Goal: Information Seeking & Learning: Learn about a topic

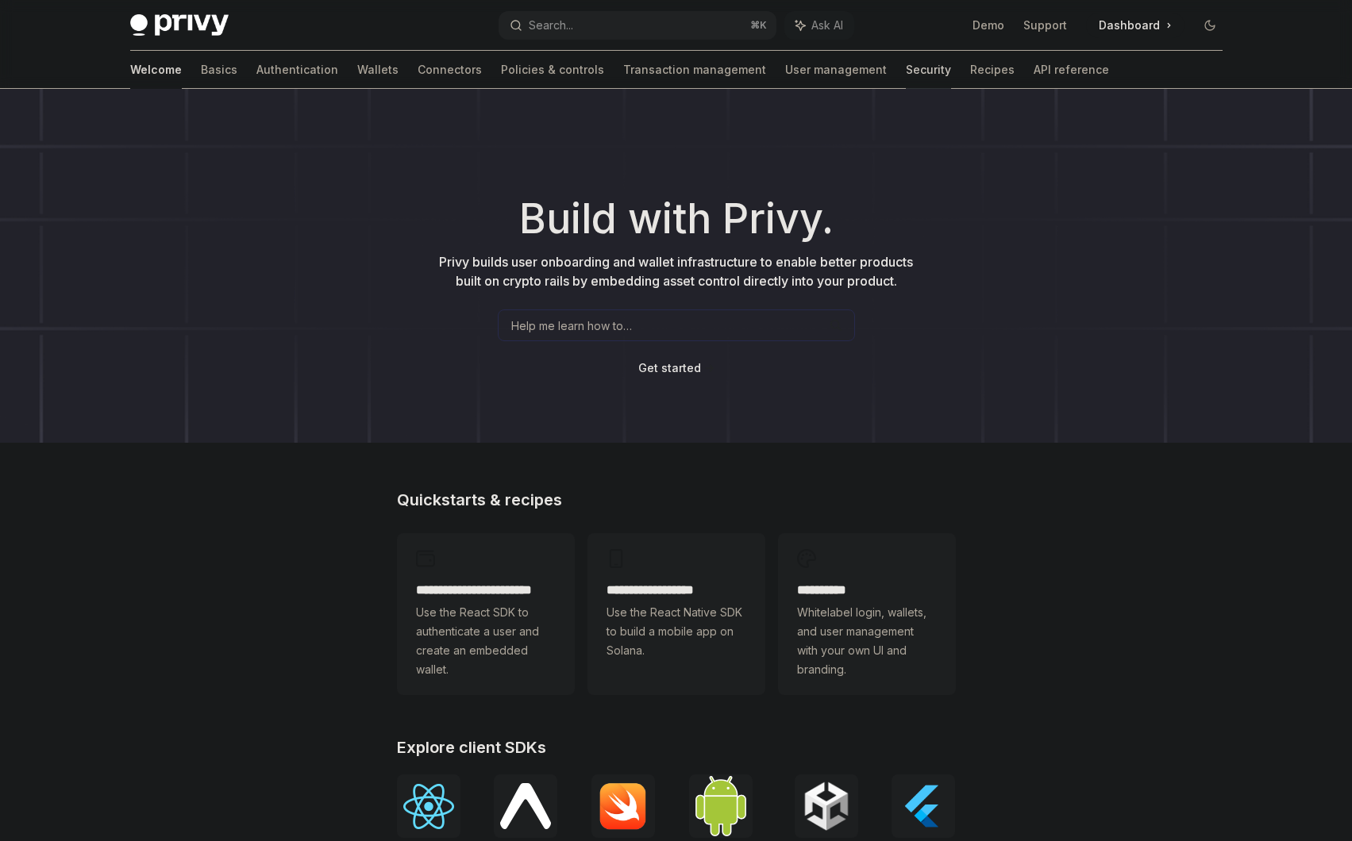
click at [906, 72] on link "Security" at bounding box center [928, 70] width 45 height 38
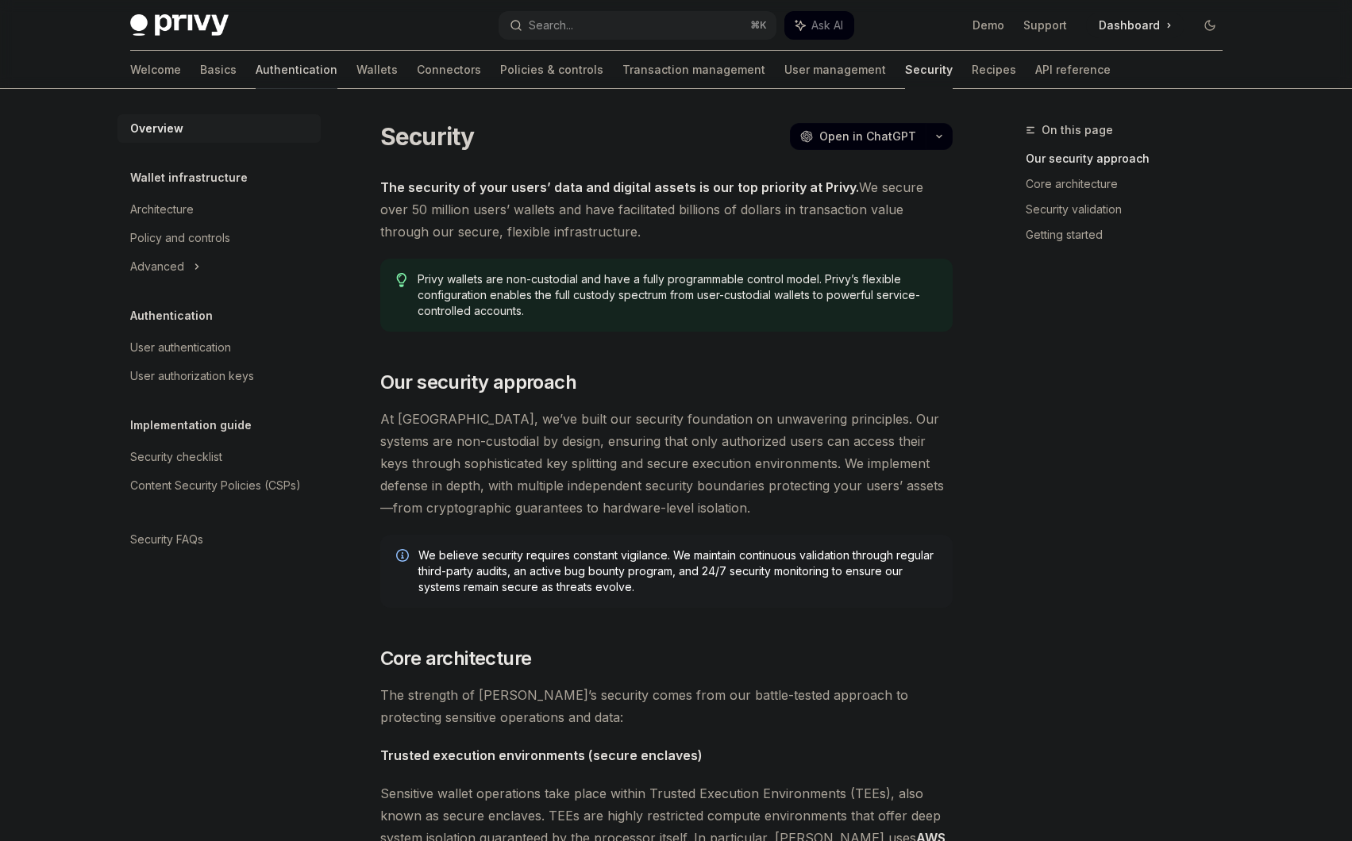
click at [256, 79] on link "Authentication" at bounding box center [297, 70] width 82 height 38
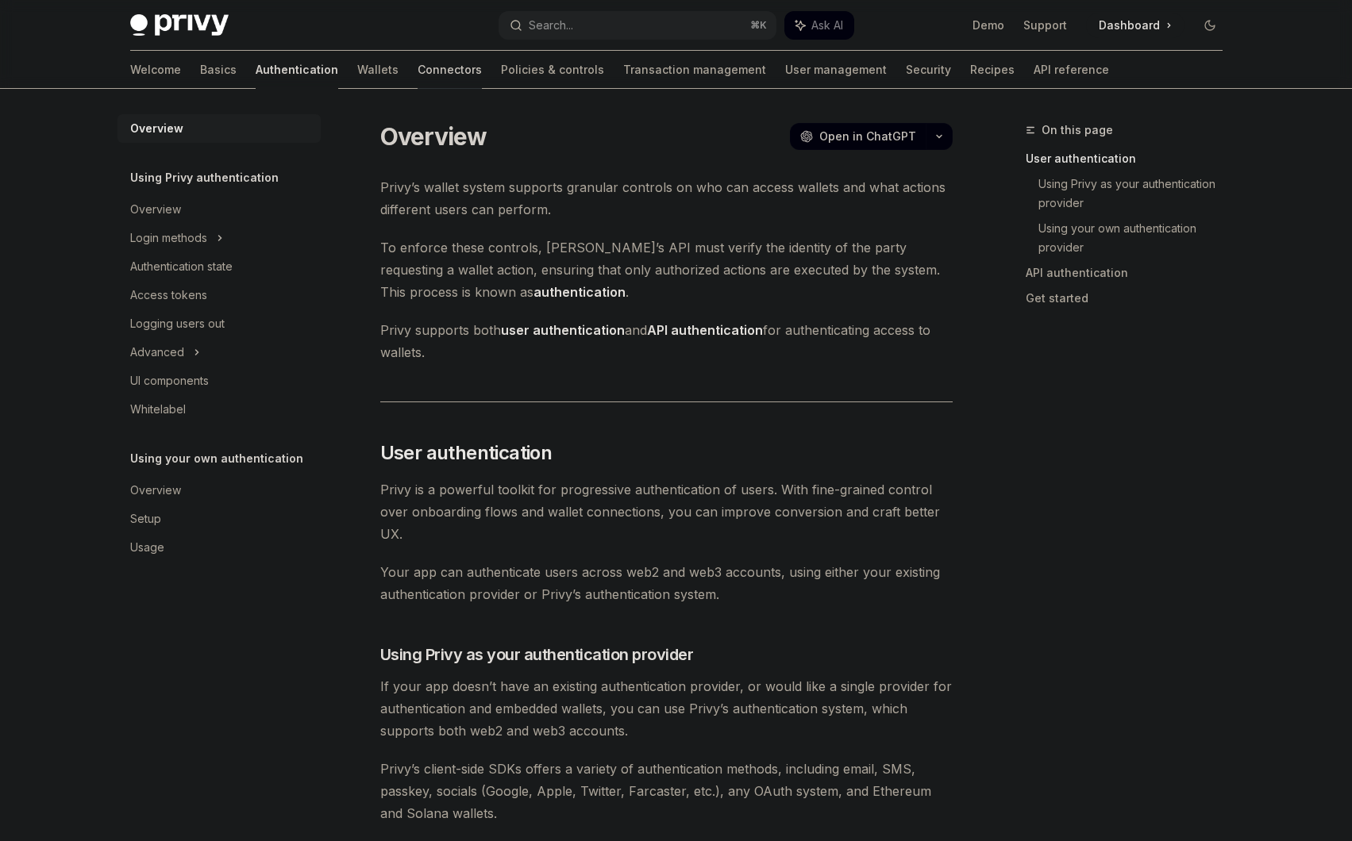
click at [417, 75] on link "Connectors" at bounding box center [449, 70] width 64 height 38
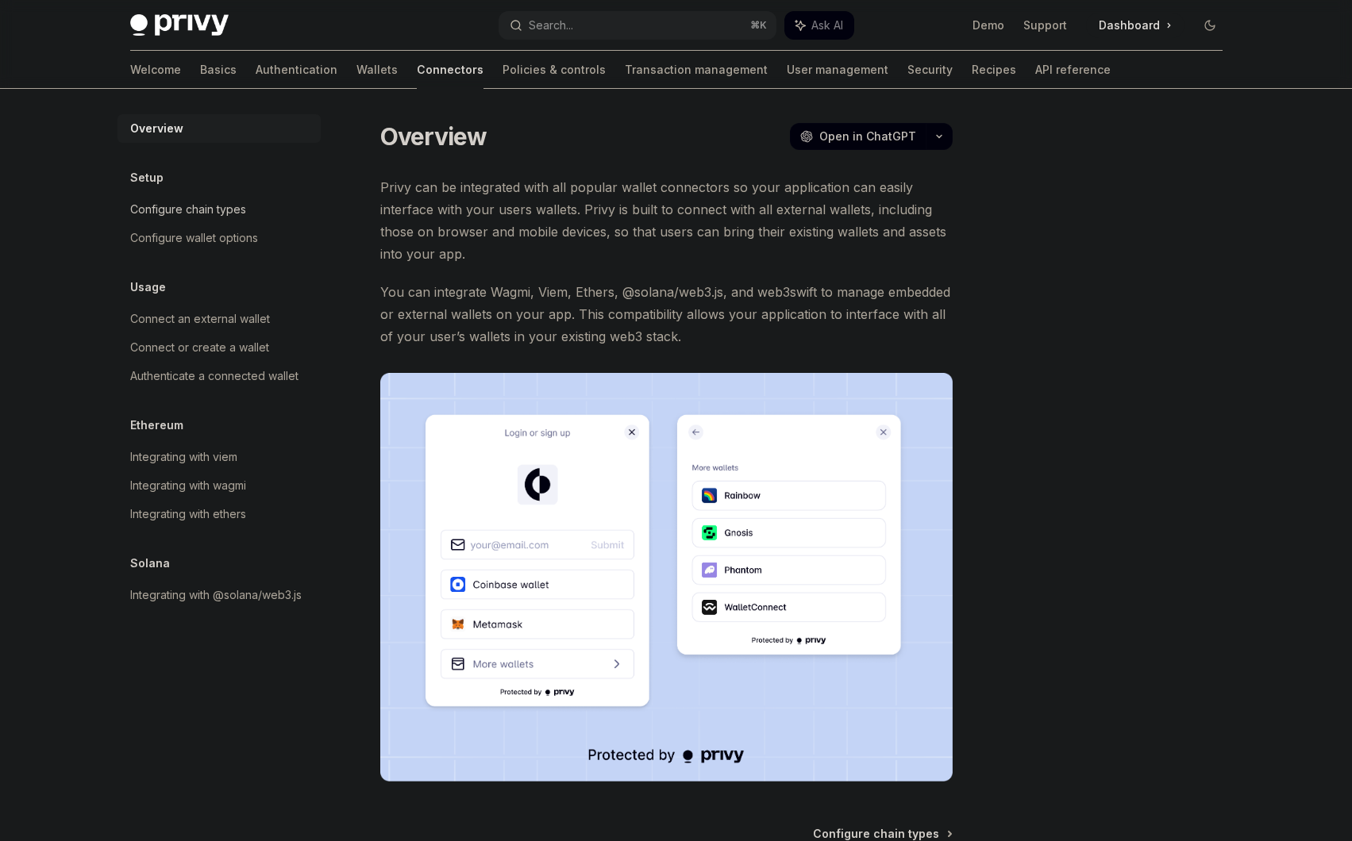
click at [216, 216] on div "Configure chain types" at bounding box center [188, 209] width 116 height 19
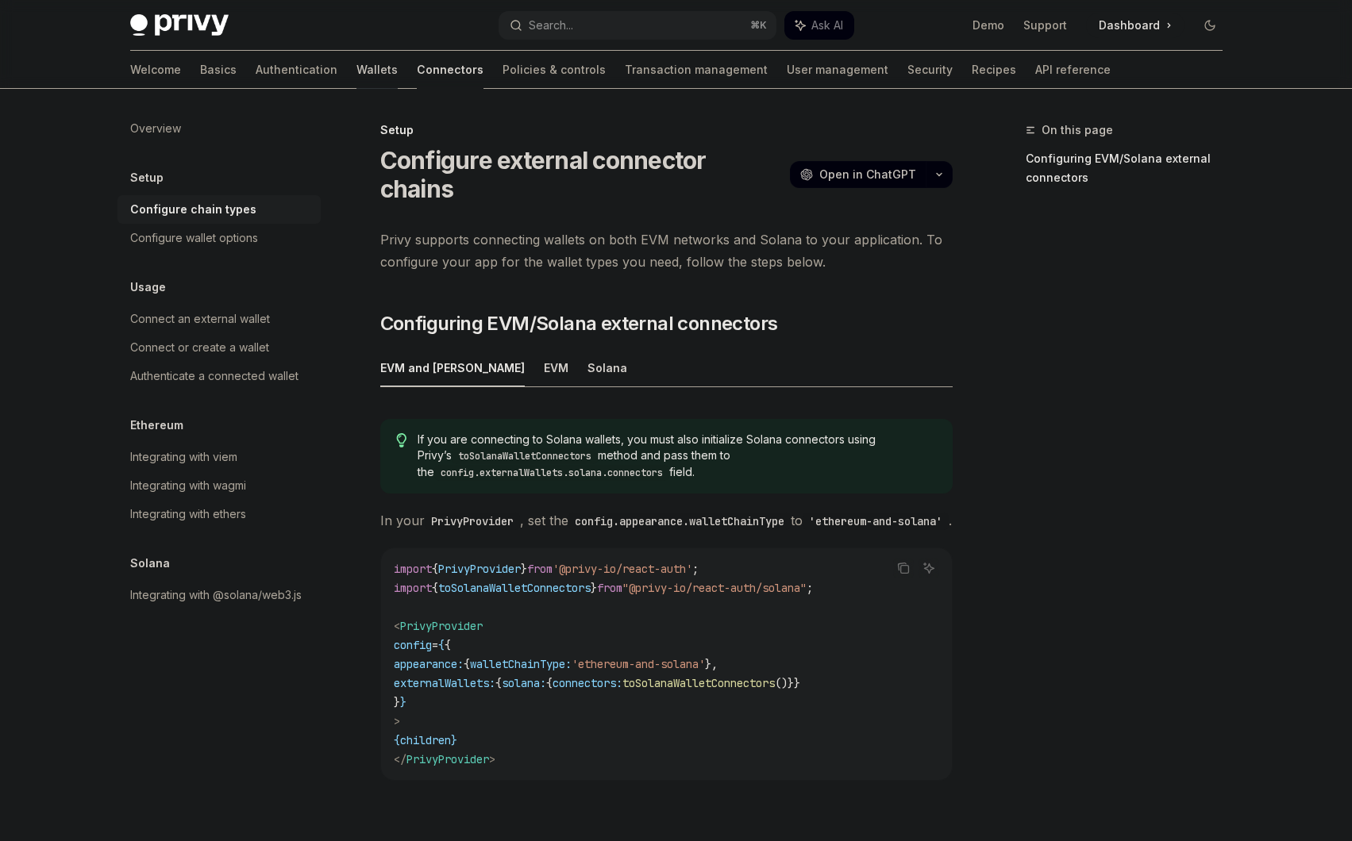
click at [356, 78] on link "Wallets" at bounding box center [376, 70] width 41 height 38
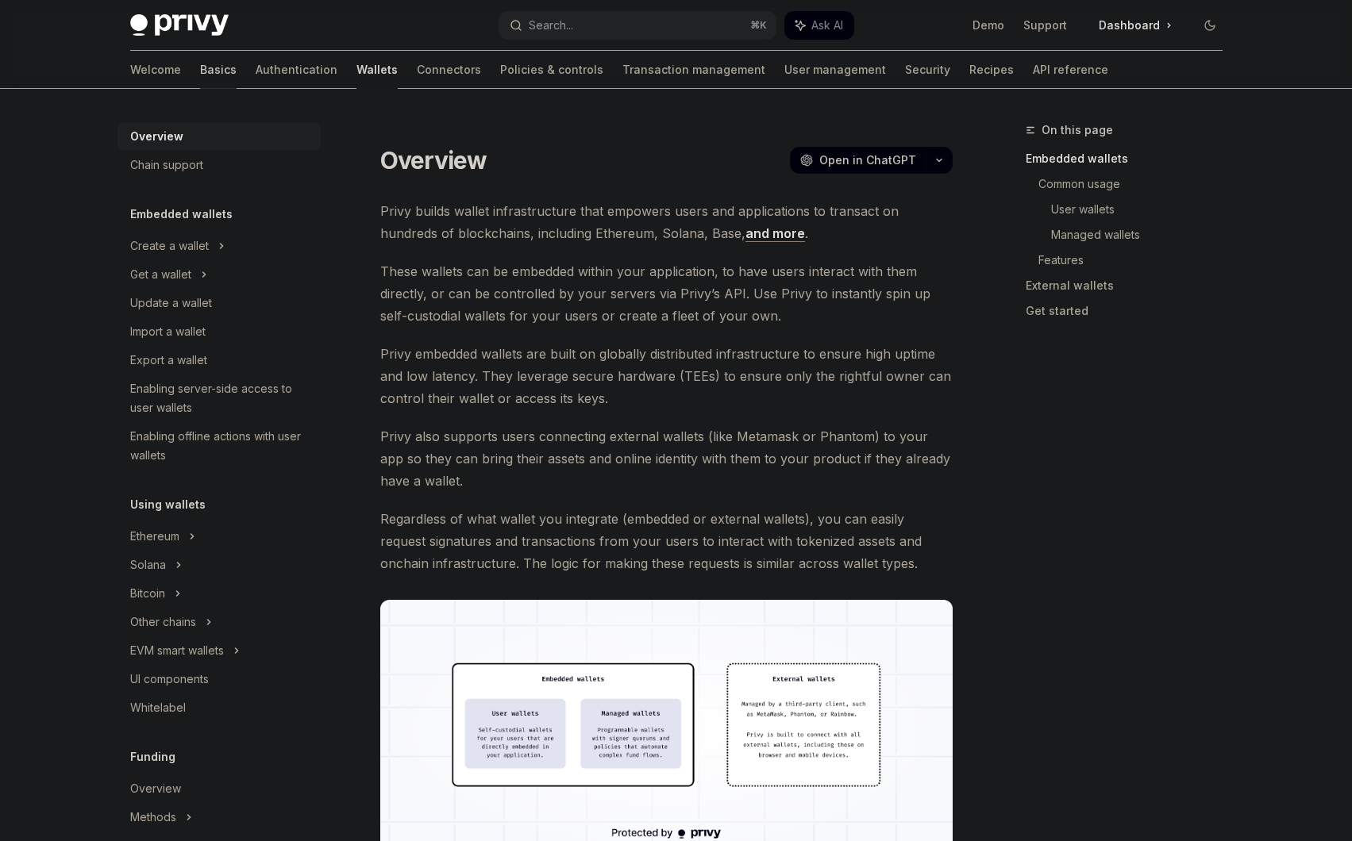
click at [200, 66] on link "Basics" at bounding box center [218, 70] width 37 height 38
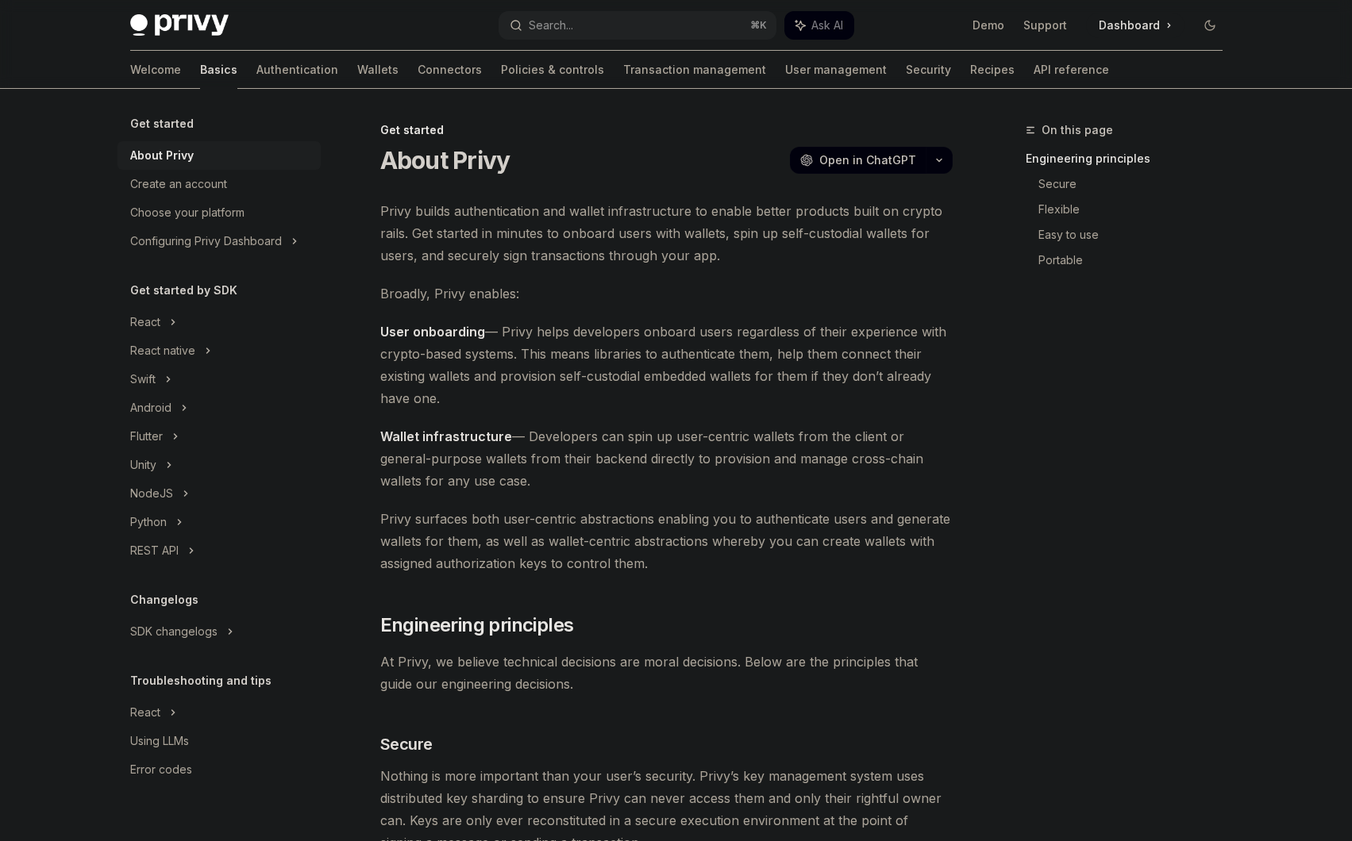
type textarea "*"
